Goal: Obtain resource: Obtain resource

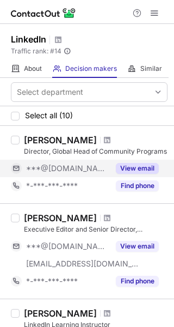
click at [138, 162] on div "View email" at bounding box center [134, 168] width 50 height 17
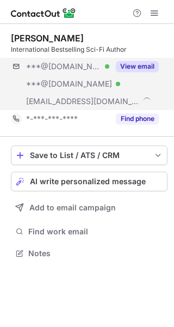
scroll to position [246, 174]
click at [147, 66] on button "View email" at bounding box center [137, 66] width 43 height 11
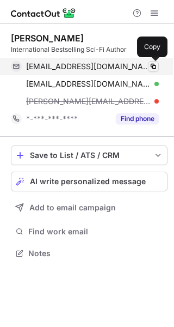
click at [154, 65] on span at bounding box center [153, 66] width 9 height 9
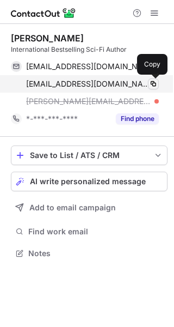
click at [153, 82] on span at bounding box center [153, 84] width 9 height 9
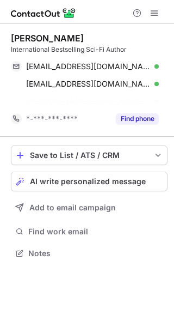
scroll to position [228, 174]
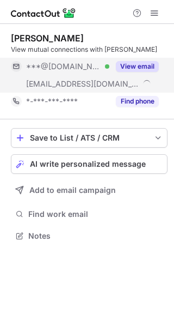
scroll to position [228, 174]
click at [133, 64] on button "View email" at bounding box center [137, 66] width 43 height 11
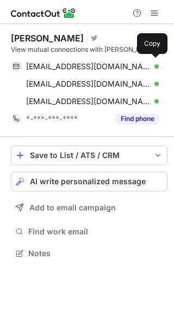
scroll to position [246, 174]
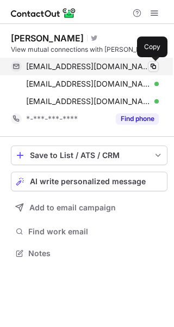
click at [155, 65] on span at bounding box center [153, 66] width 9 height 9
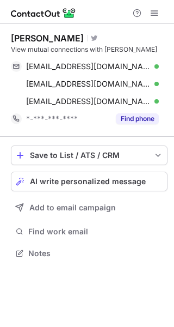
scroll to position [246, 174]
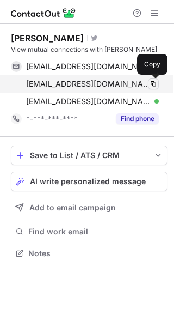
click at [153, 84] on span at bounding box center [153, 84] width 9 height 9
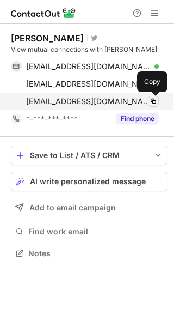
click at [156, 102] on span at bounding box center [153, 101] width 9 height 9
